Goal: Task Accomplishment & Management: Complete application form

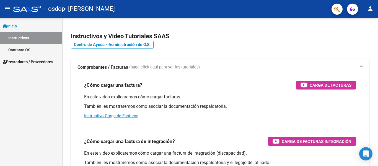
click at [13, 27] on span "Inicio" at bounding box center [10, 26] width 14 height 6
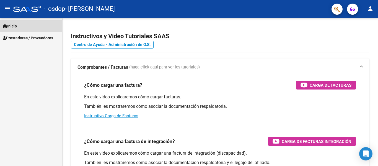
click at [11, 22] on link "Inicio" at bounding box center [31, 26] width 62 height 12
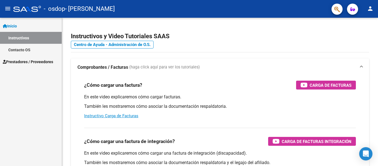
click at [21, 63] on span "Prestadores / Proveedores" at bounding box center [28, 62] width 50 height 6
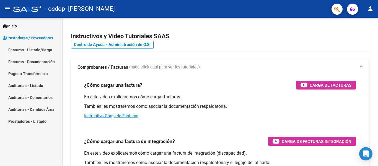
click at [42, 67] on link "Facturas - Documentación" at bounding box center [31, 62] width 62 height 12
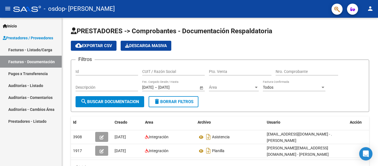
click at [42, 50] on link "Facturas - Listado/Carga" at bounding box center [31, 50] width 62 height 12
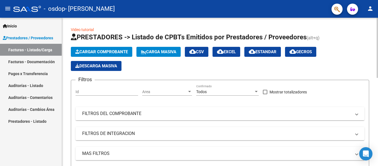
click at [80, 51] on span "Cargar Comprobante" at bounding box center [101, 51] width 53 height 5
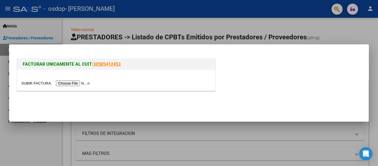
click at [73, 82] on input "file" at bounding box center [56, 83] width 70 height 6
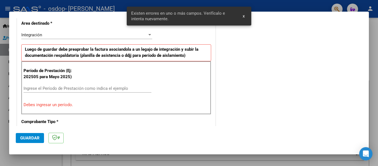
scroll to position [138, 0]
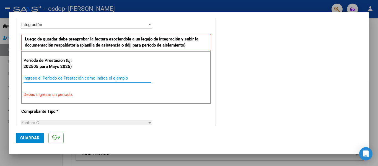
click at [65, 78] on input "Ingrese el Período de Prestación como indica el ejemplo" at bounding box center [87, 77] width 128 height 5
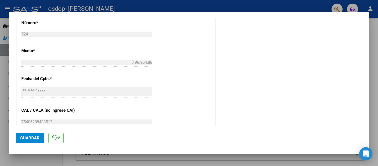
scroll to position [379, 0]
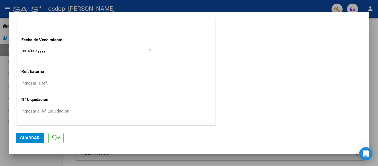
type input "202509"
click at [28, 139] on span "Guardar" at bounding box center [29, 137] width 19 height 5
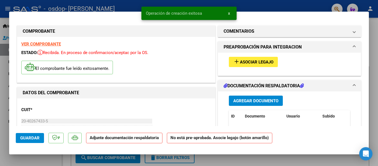
scroll to position [28, 0]
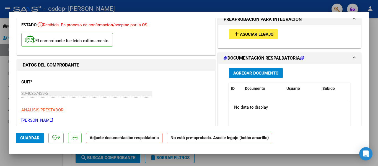
click at [255, 74] on span "Agregar Documento" at bounding box center [255, 72] width 45 height 5
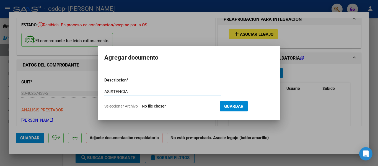
type input "ASISTENCIA"
click at [173, 102] on form "Descripcion * ASISTENCIA Escriba aquí una descripcion Seleccionar Archivo Guard…" at bounding box center [188, 93] width 169 height 40
click at [173, 107] on input "Seleccionar Archivo" at bounding box center [178, 106] width 73 height 5
type input "C:\fakepath\ASIS MADERA 0925.pdf"
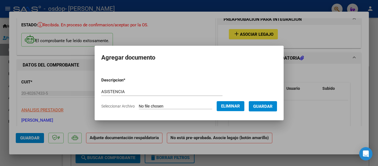
click at [270, 108] on span "Guardar" at bounding box center [262, 106] width 19 height 5
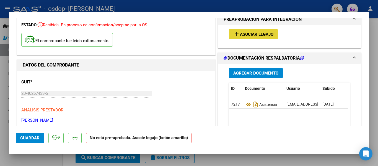
click at [261, 34] on span "Asociar Legajo" at bounding box center [256, 34] width 33 height 5
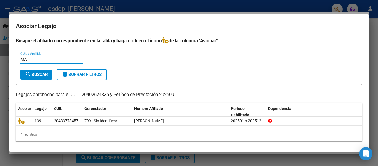
type input "M"
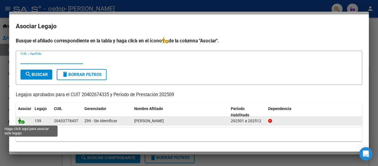
click at [23, 121] on icon at bounding box center [21, 120] width 7 height 6
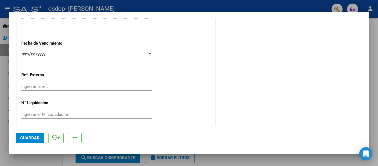
scroll to position [387, 0]
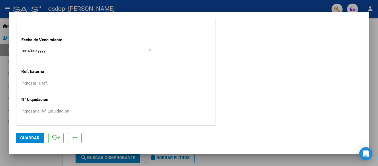
click at [245, 7] on div at bounding box center [189, 83] width 378 height 166
click at [304, 5] on div "- osdop - [PERSON_NAME]" at bounding box center [169, 9] width 313 height 12
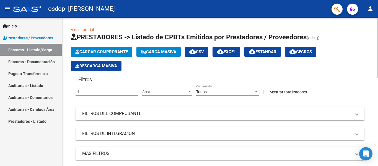
scroll to position [111, 0]
